Goal: Use online tool/utility

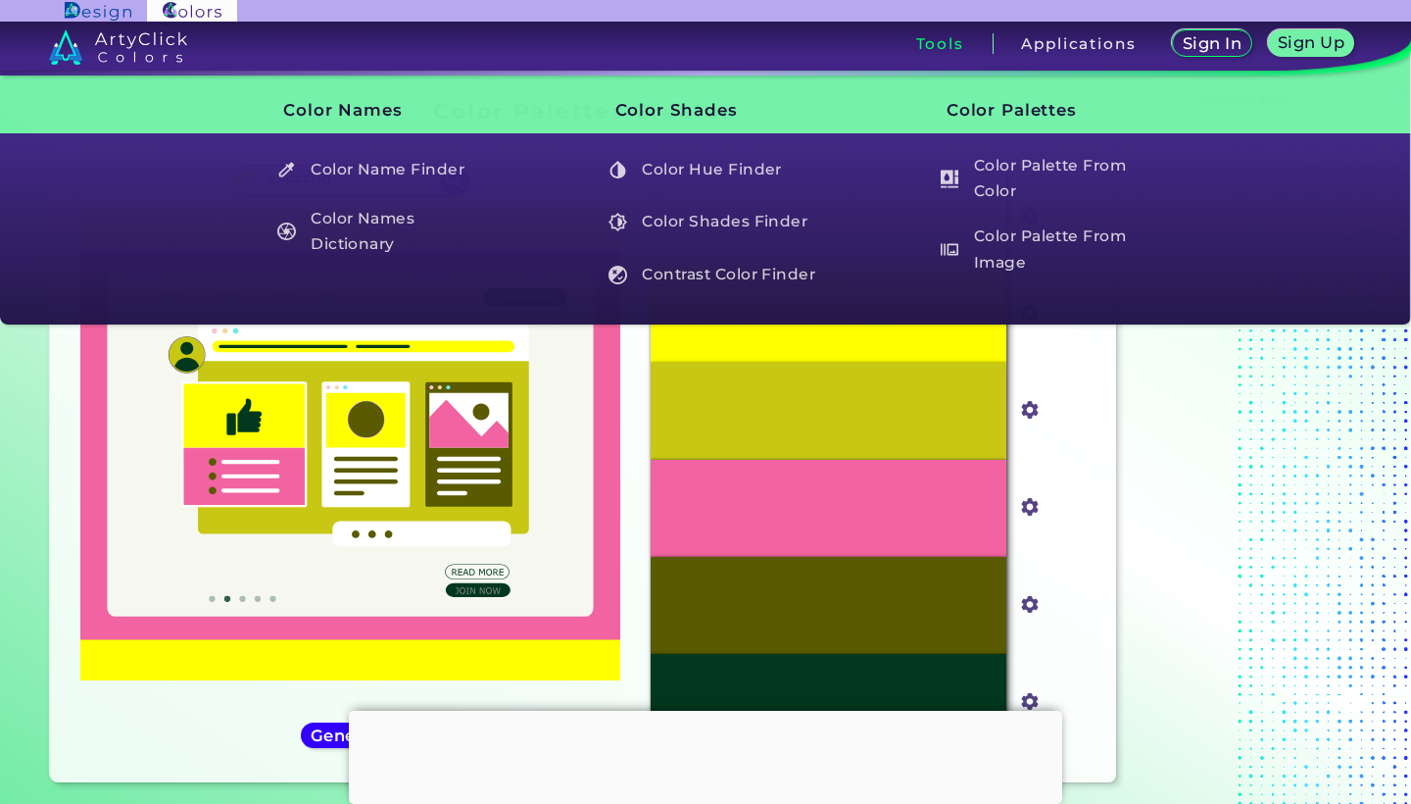
click at [959, 44] on div "Tools" at bounding box center [941, 43] width 106 height 21
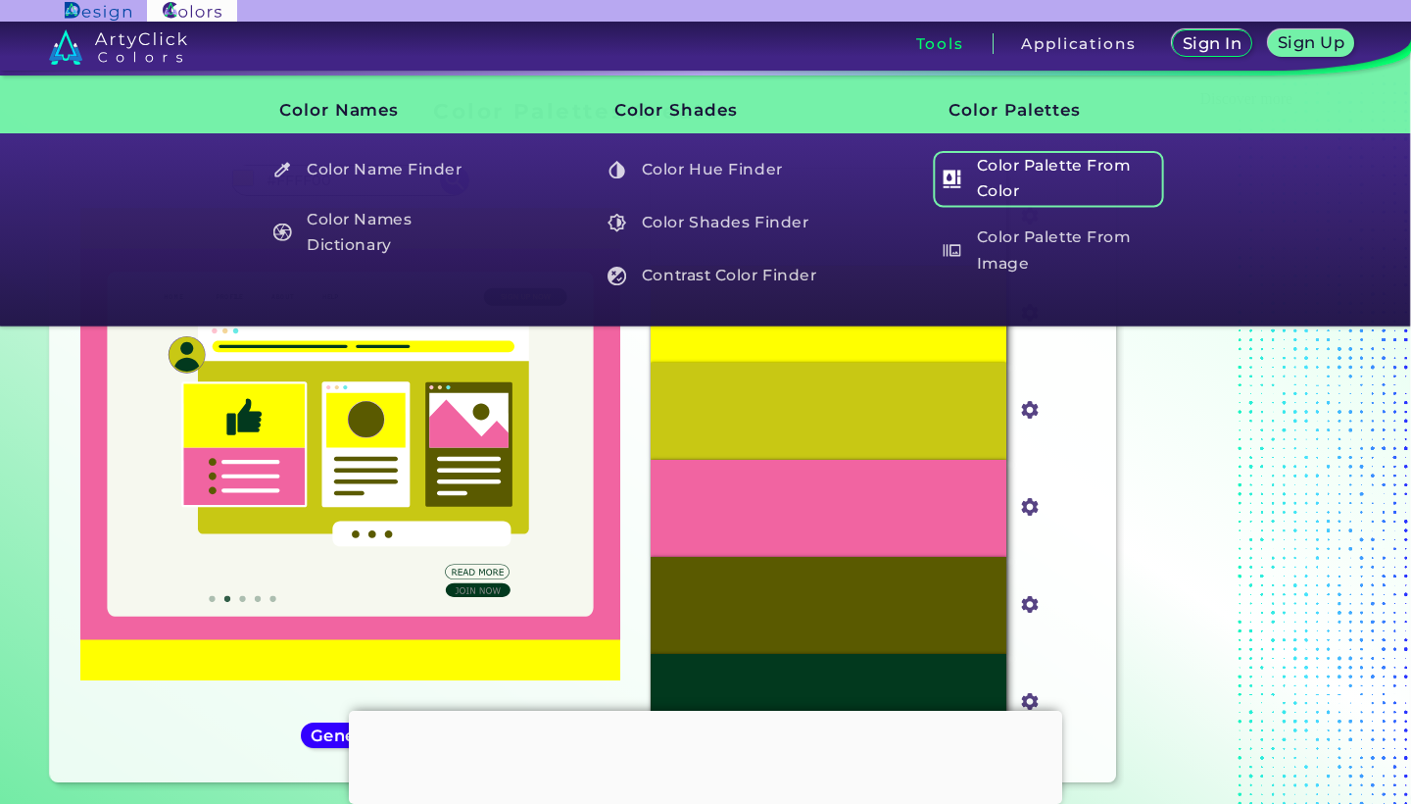
click at [994, 192] on h5 "Color Palette From Color" at bounding box center [1048, 179] width 230 height 56
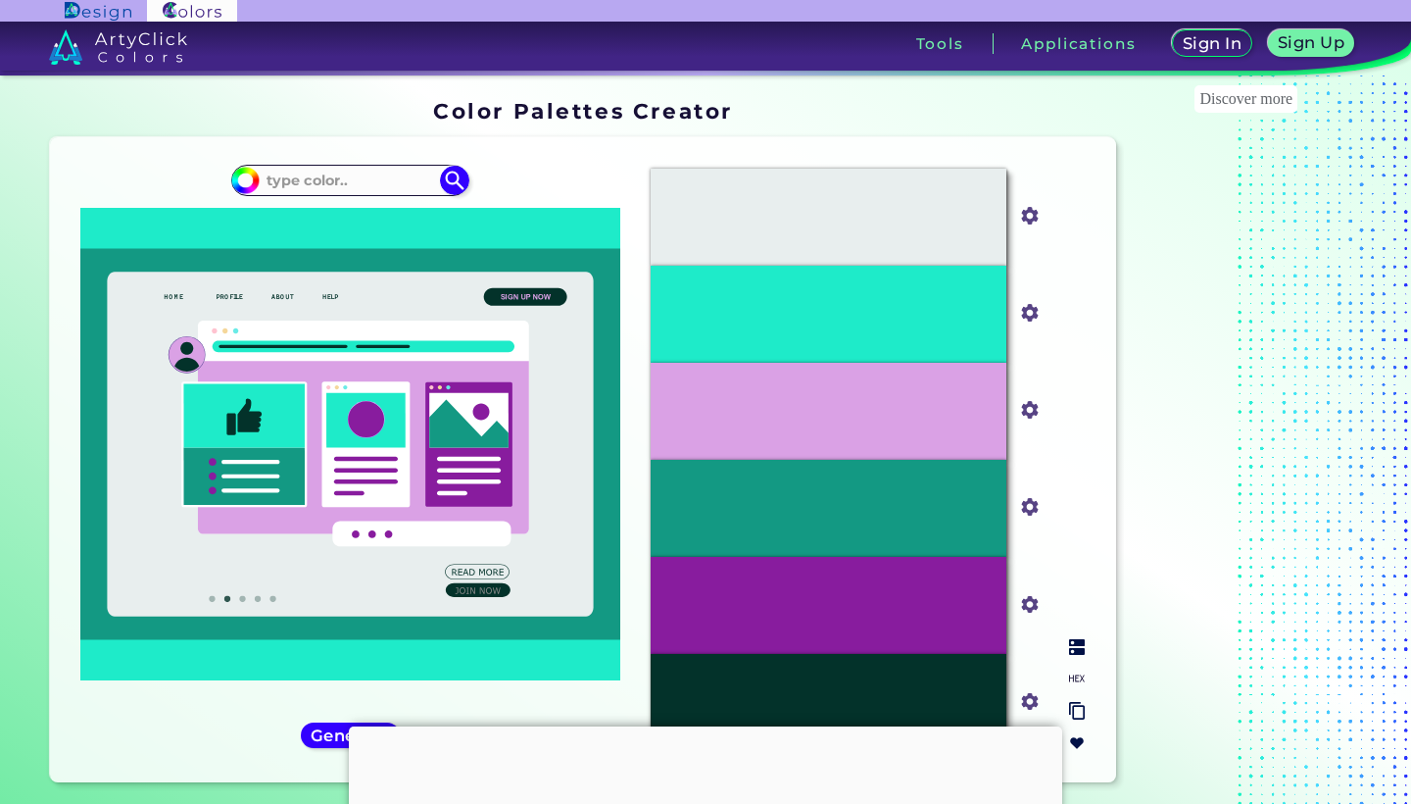
click at [778, 216] on div "#E8EEEE" at bounding box center [829, 217] width 356 height 97
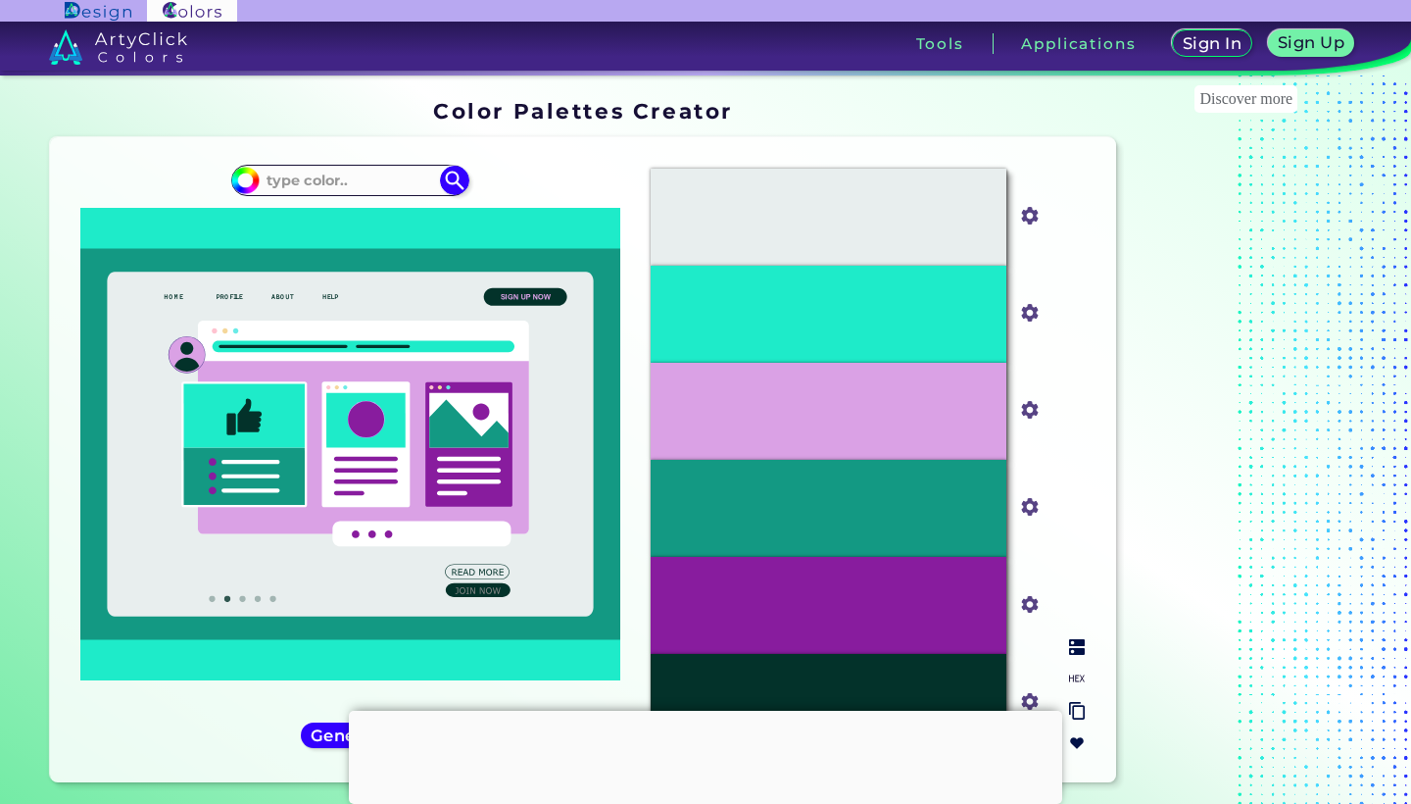
click at [1034, 222] on input "#e8eeee" at bounding box center [1025, 214] width 25 height 25
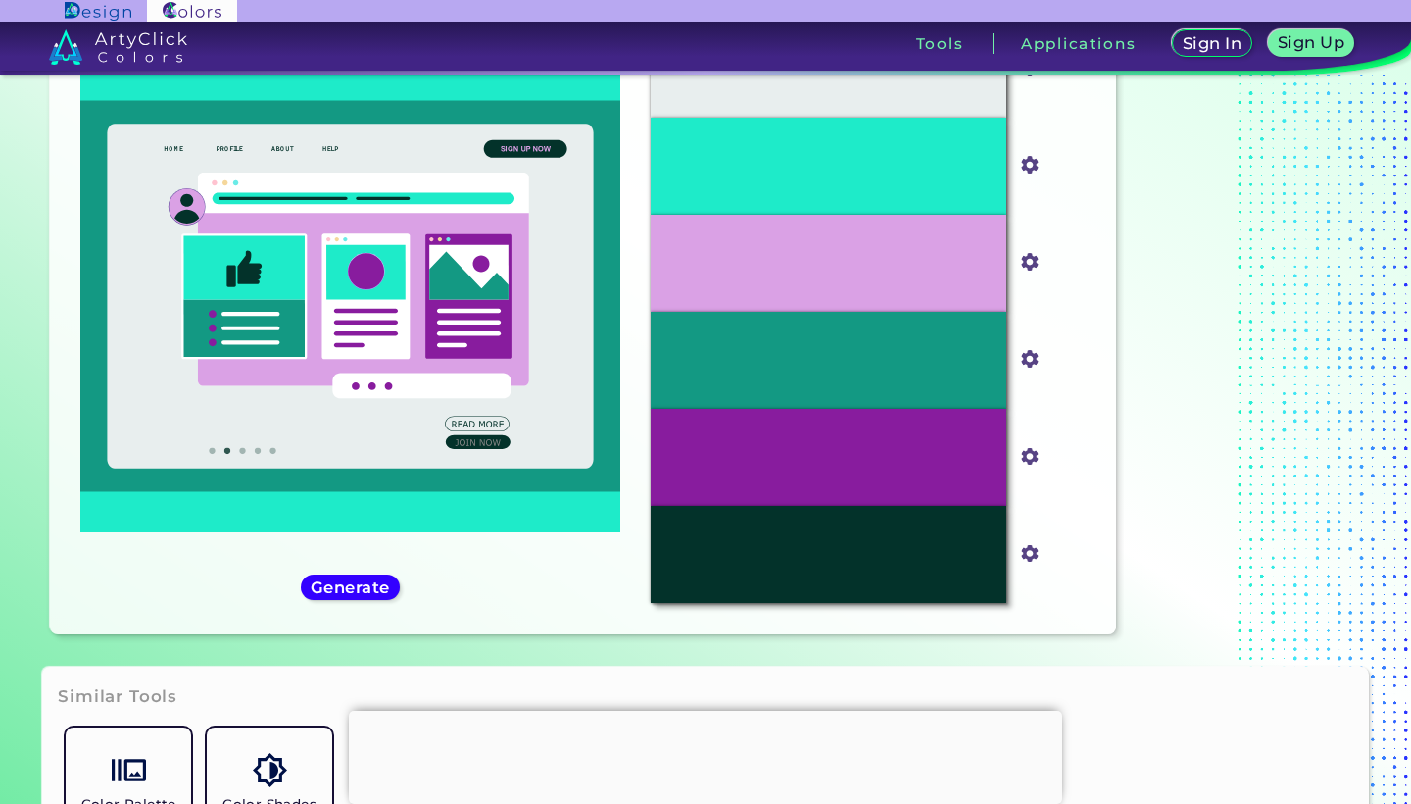
click at [411, 311] on icon at bounding box center [363, 300] width 331 height 172
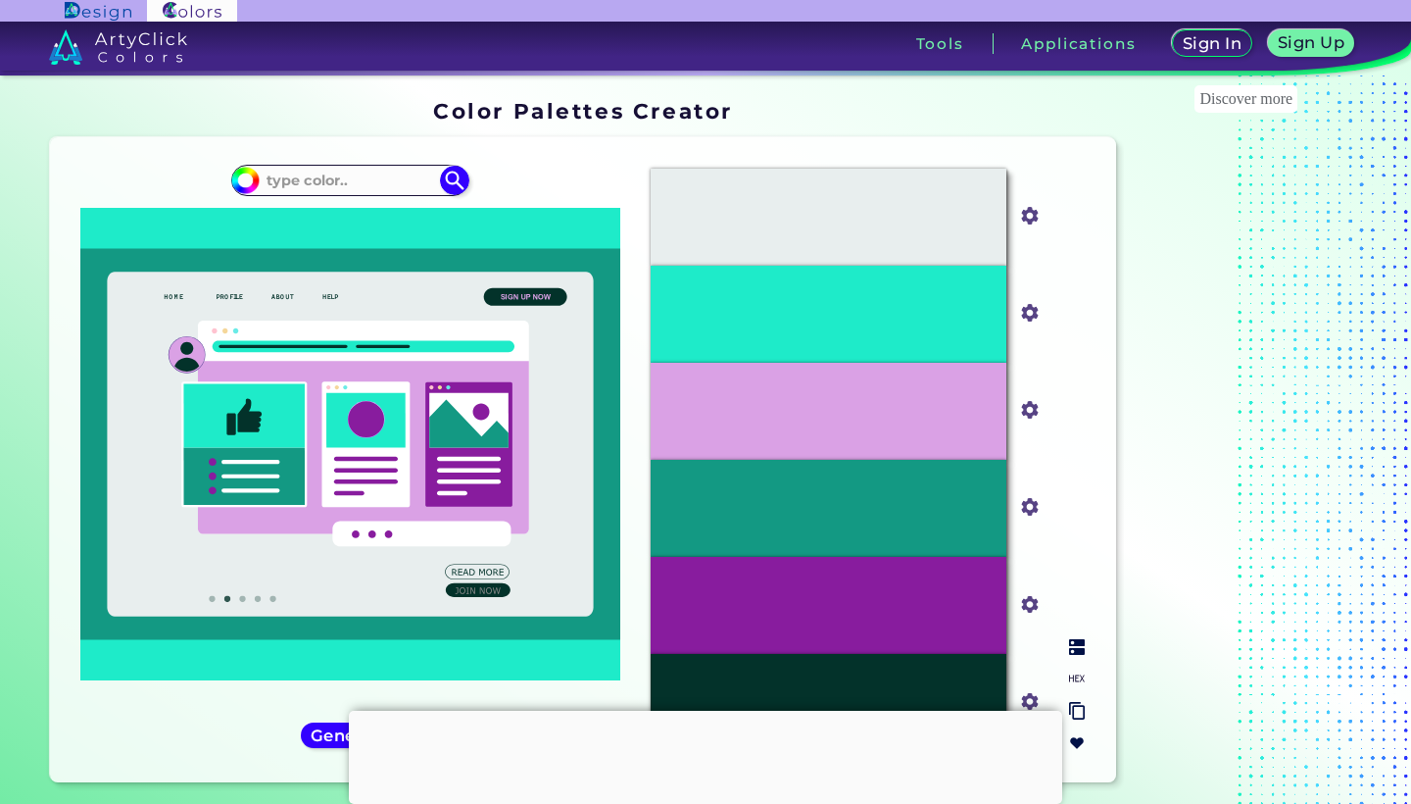
click at [818, 213] on p "#E8EEEE" at bounding box center [829, 218] width 66 height 22
click at [828, 315] on p "#1EEBC9" at bounding box center [828, 315] width 63 height 22
click at [296, 149] on div "Oops - something went wrong. Please try again. #E8EEEE #e8eeee #1EEBC9 #1eebc9 …" at bounding box center [583, 459] width 1066 height 645
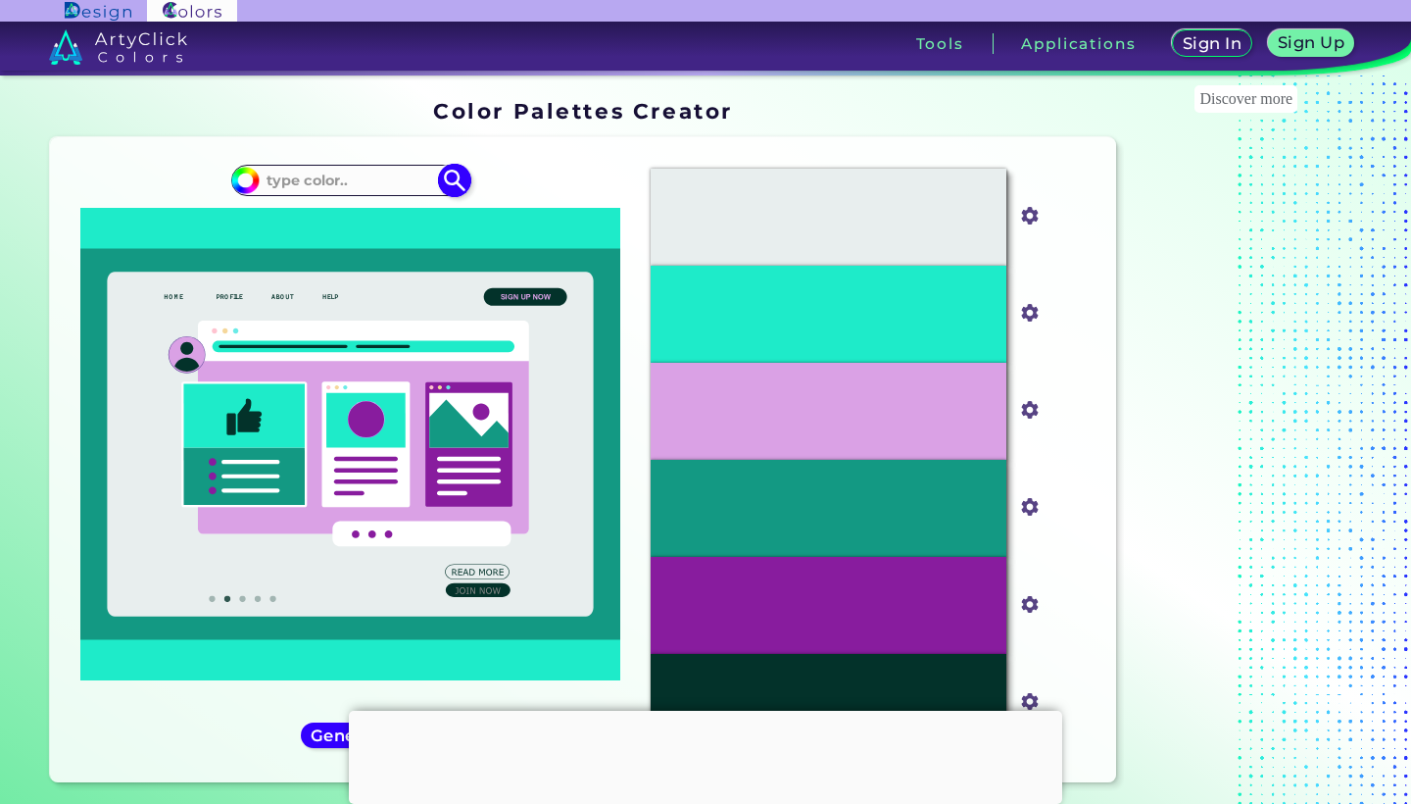
click at [296, 171] on input at bounding box center [351, 180] width 182 height 26
click at [246, 185] on input "#1eebc9" at bounding box center [242, 178] width 25 height 25
click at [382, 184] on input at bounding box center [351, 180] width 182 height 26
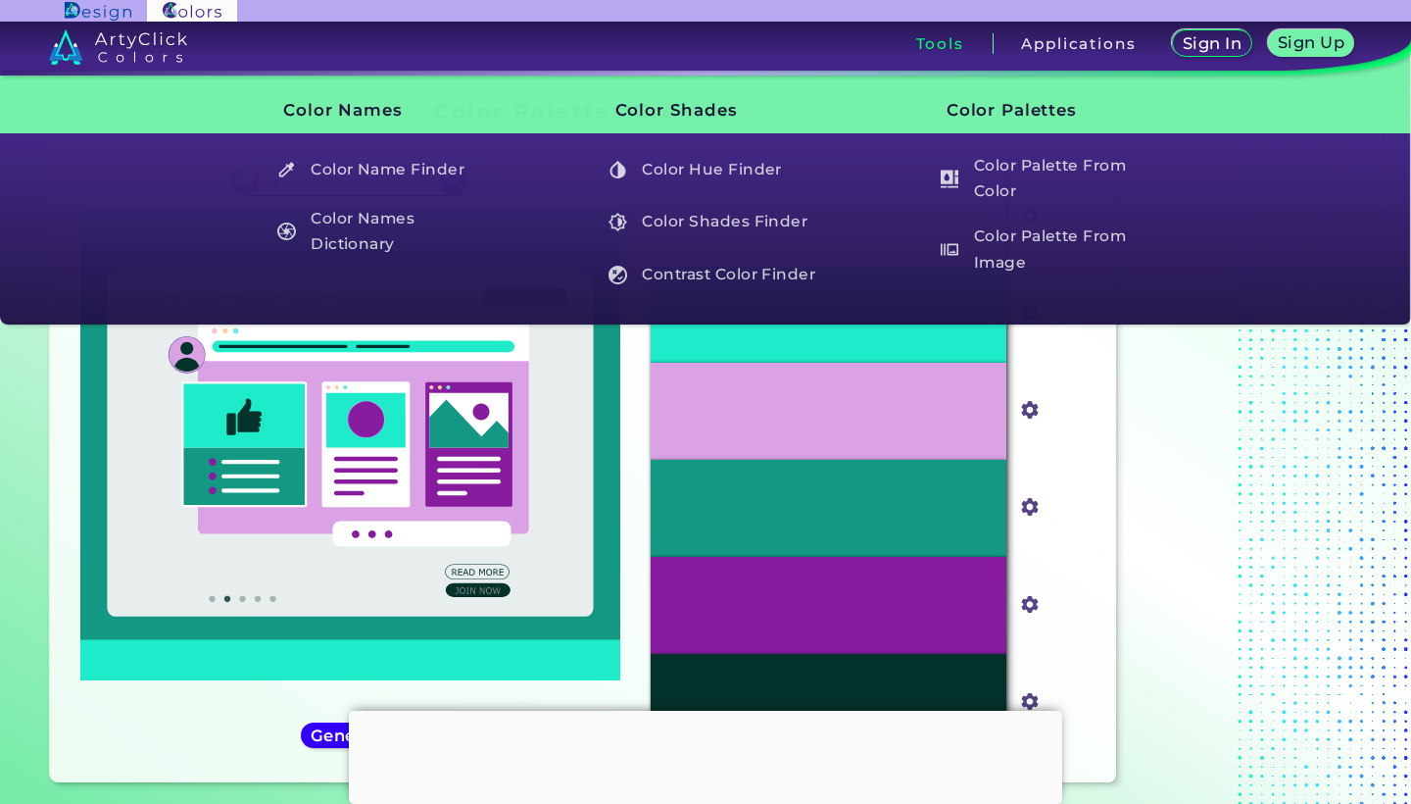
click at [923, 39] on h3 "Tools" at bounding box center [940, 43] width 48 height 15
